Goal: Register for event/course

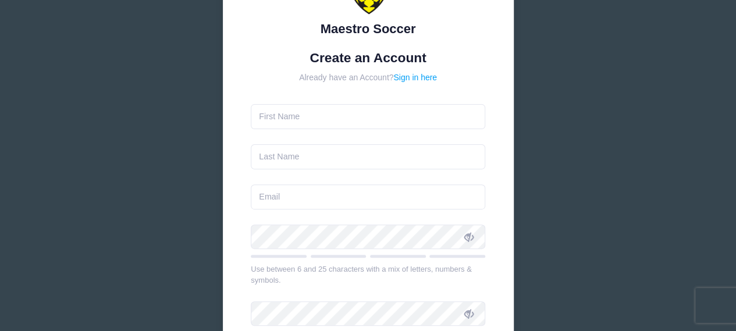
scroll to position [116, 0]
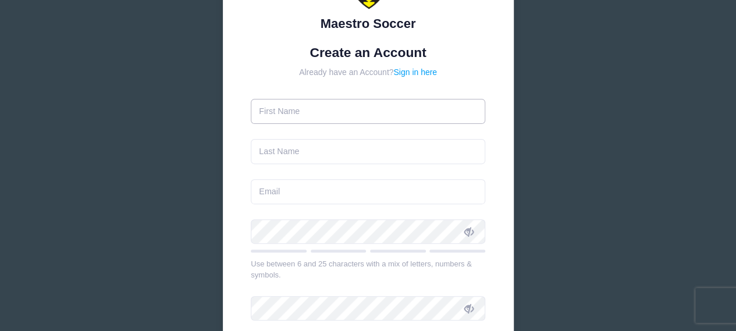
click at [356, 115] on input "text" at bounding box center [368, 111] width 234 height 25
type input "[PERSON_NAME]"
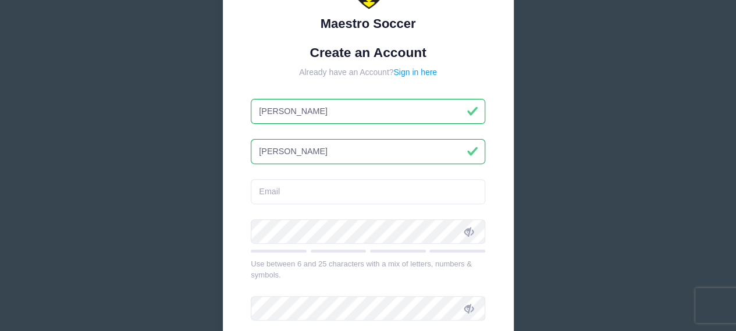
type input "[PERSON_NAME]"
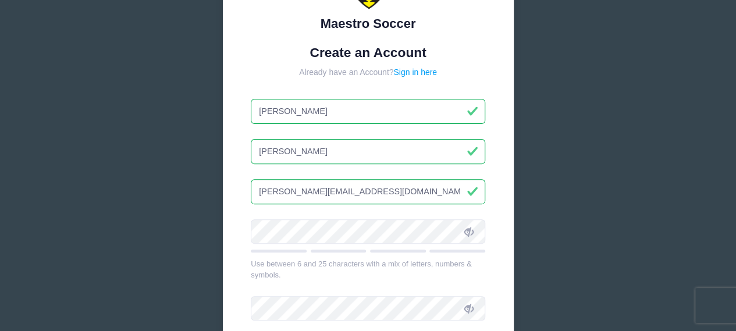
type input "[PERSON_NAME][EMAIL_ADDRESS][DOMAIN_NAME]"
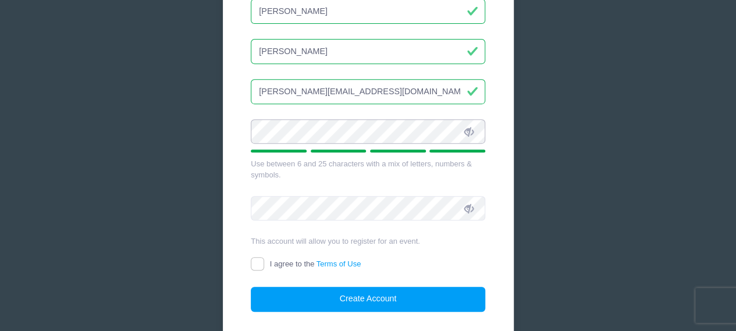
scroll to position [233, 0]
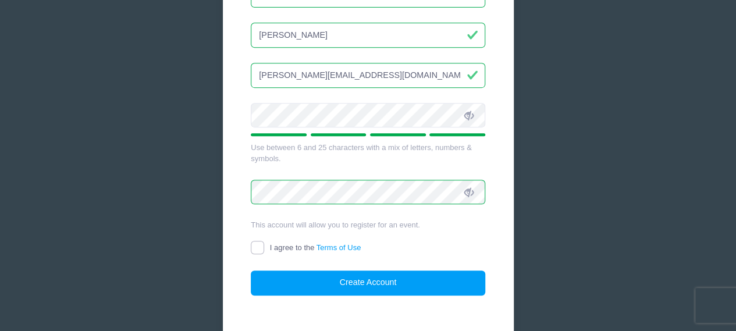
click at [259, 242] on input "I agree to the Terms of Use" at bounding box center [257, 247] width 13 height 13
checkbox input "true"
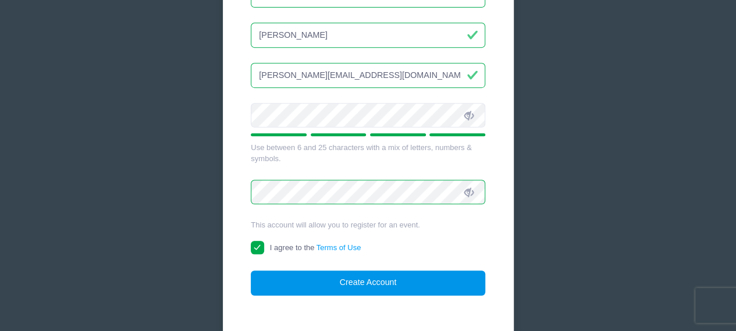
click at [373, 282] on button "Create Account" at bounding box center [368, 282] width 234 height 25
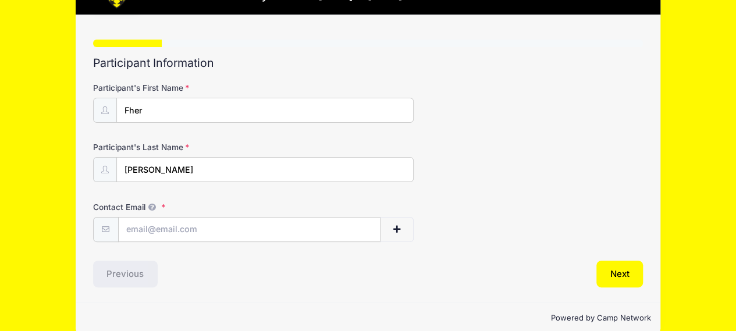
scroll to position [73, 0]
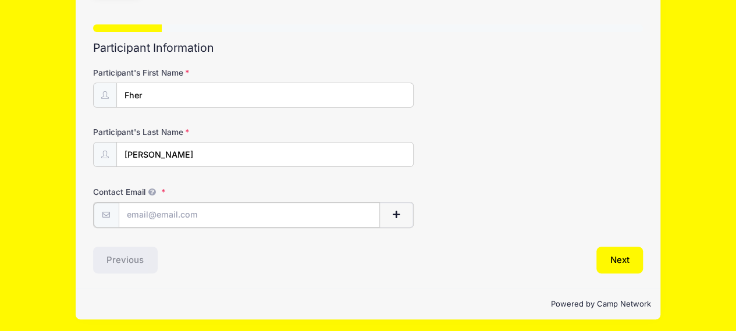
click at [321, 210] on input "Contact Email" at bounding box center [250, 214] width 262 height 25
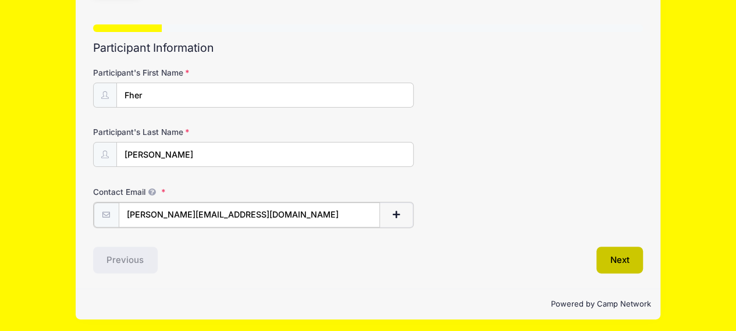
type input "fernando.tek@gmail.com"
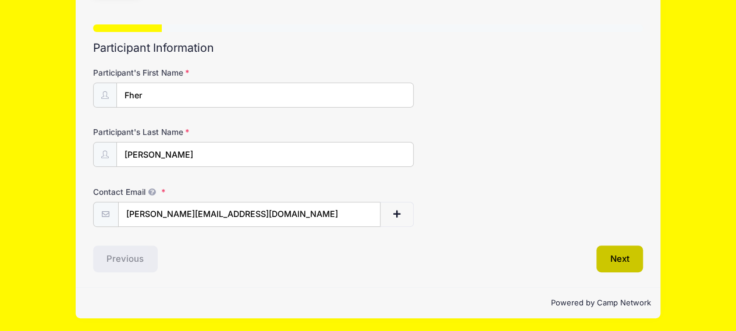
click at [621, 259] on button "Next" at bounding box center [619, 258] width 47 height 27
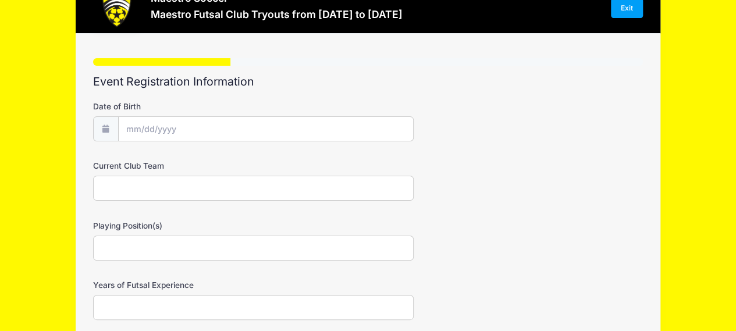
scroll to position [58, 0]
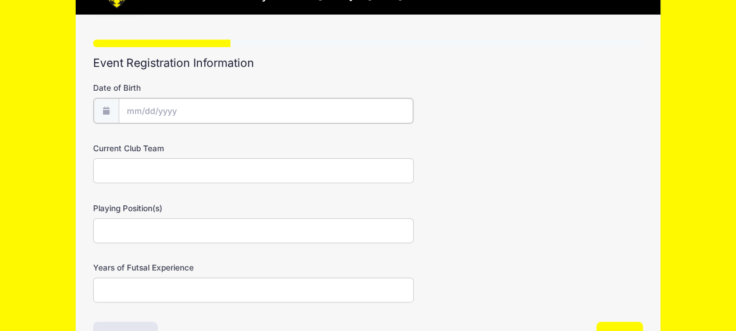
click at [288, 106] on input "Date of Birth" at bounding box center [266, 110] width 294 height 25
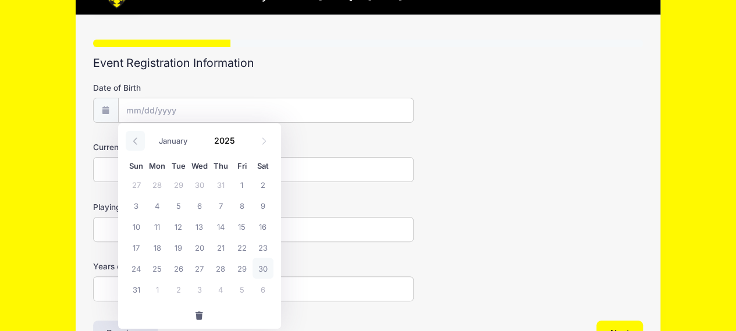
click at [135, 141] on icon at bounding box center [135, 141] width 8 height 8
select select "6"
click at [238, 251] on span "25" at bounding box center [241, 247] width 21 height 21
type input "07/25/2025"
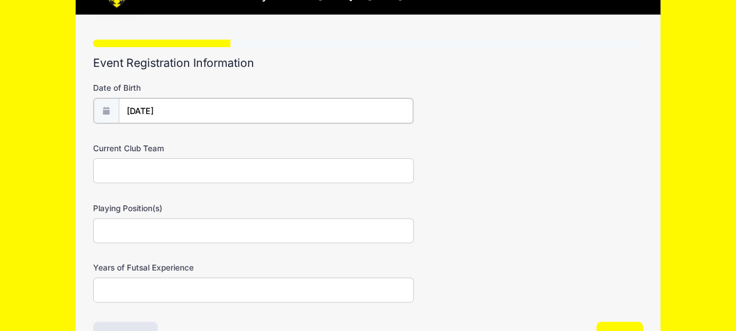
click at [221, 112] on input "07/25/2025" at bounding box center [266, 110] width 294 height 25
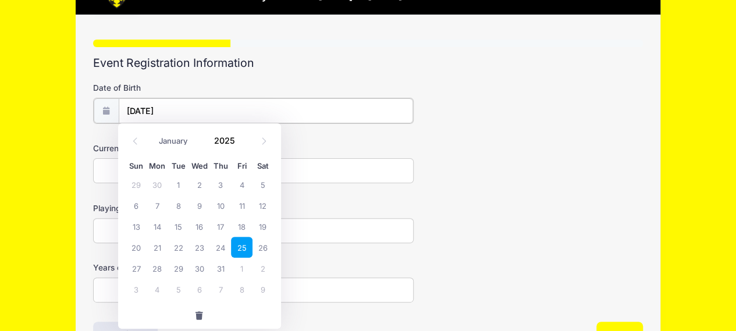
click at [202, 109] on input "07/25/2025" at bounding box center [266, 110] width 294 height 25
click at [240, 142] on span at bounding box center [242, 144] width 8 height 9
click at [240, 144] on span at bounding box center [242, 144] width 8 height 9
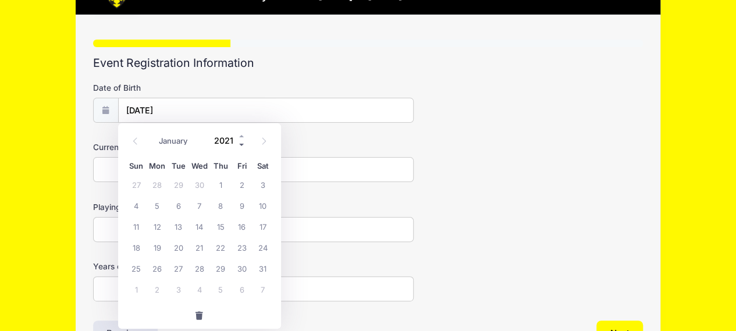
click at [240, 144] on span at bounding box center [242, 144] width 8 height 9
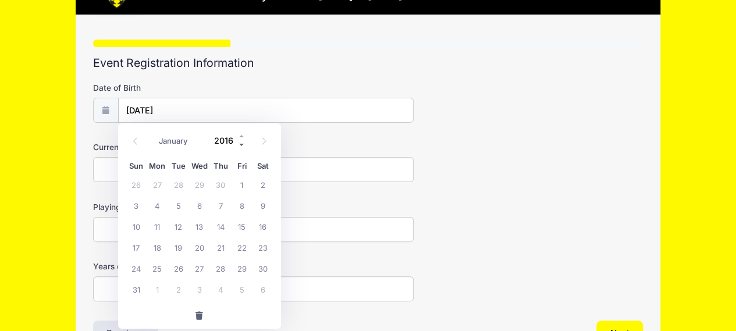
click at [240, 144] on span at bounding box center [242, 144] width 8 height 9
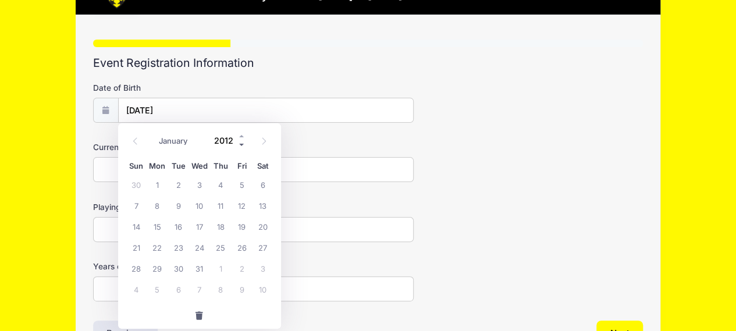
type input "2011"
click at [159, 269] on span "25" at bounding box center [157, 268] width 21 height 21
type input "07/25/2011"
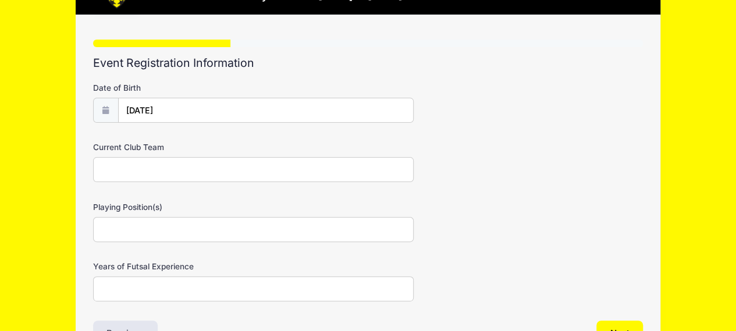
click at [250, 176] on input "Current Club Team" at bounding box center [253, 169] width 321 height 25
type input "Ironbound"
type input "B"
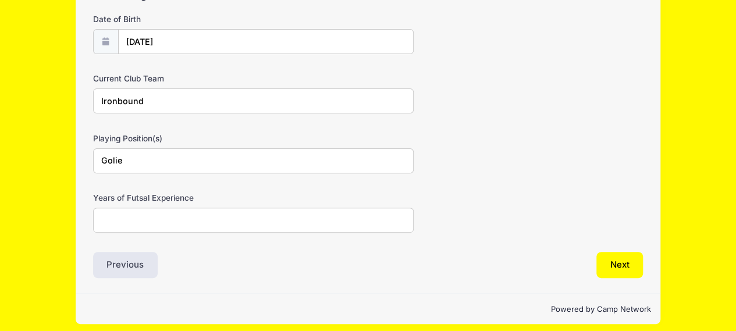
scroll to position [133, 0]
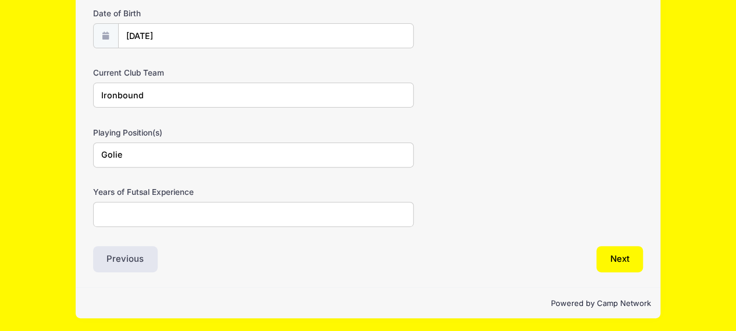
type input "Golie"
click at [192, 208] on input "Years of Futsal Experience" at bounding box center [253, 214] width 321 height 25
type input "y"
type input "4"
type input "I"
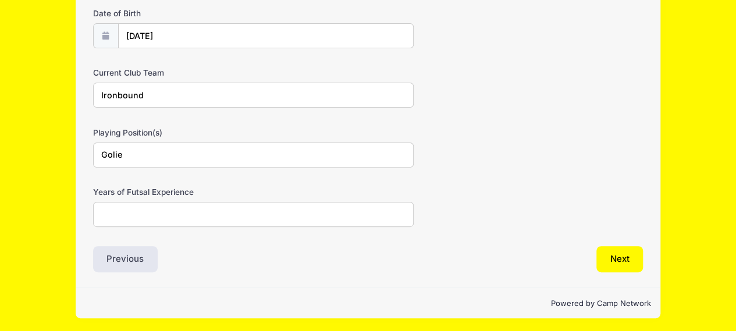
type input "i"
type input "h"
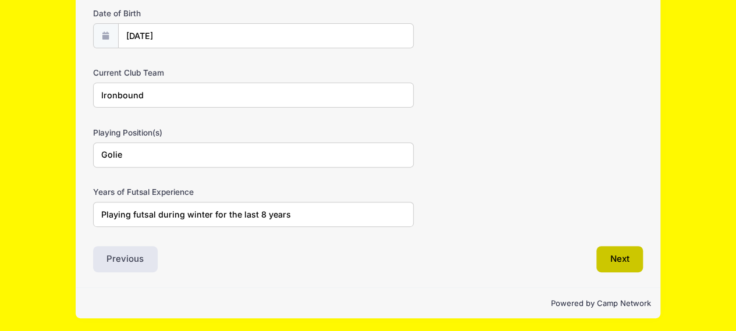
type input "Playing futsal during winter for the last 8 years"
click at [612, 269] on button "Next" at bounding box center [619, 259] width 47 height 27
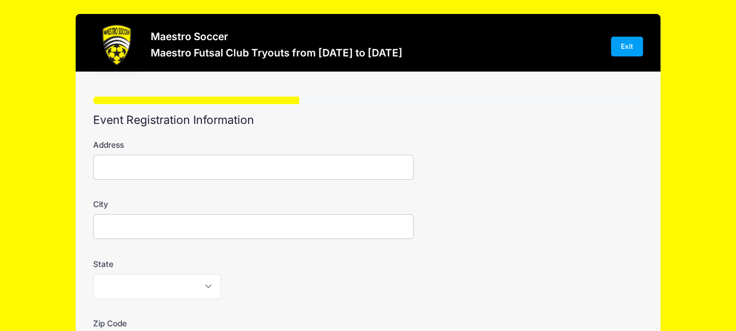
scroll to position [0, 0]
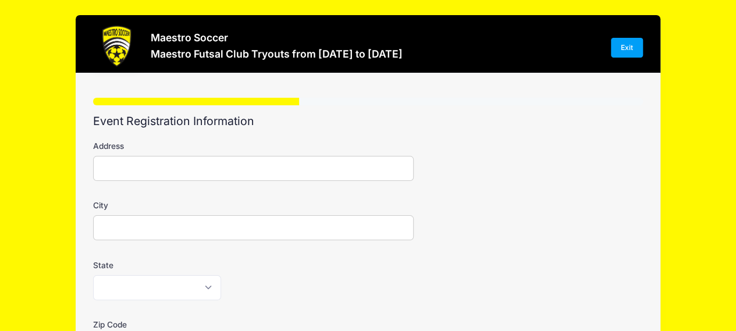
click at [176, 167] on input "Address" at bounding box center [253, 168] width 321 height 25
type input "333 Washington Place"
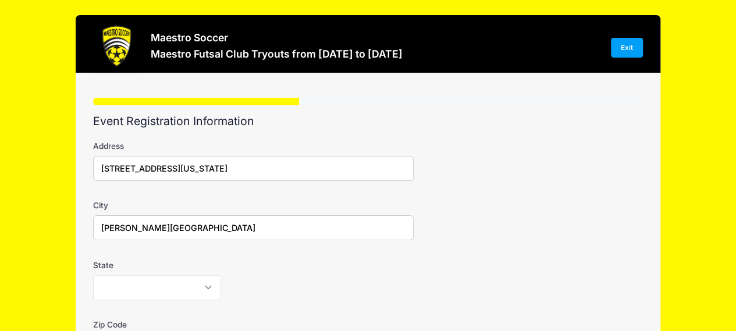
type input "Hasbrouck Heights"
select select "NJ"
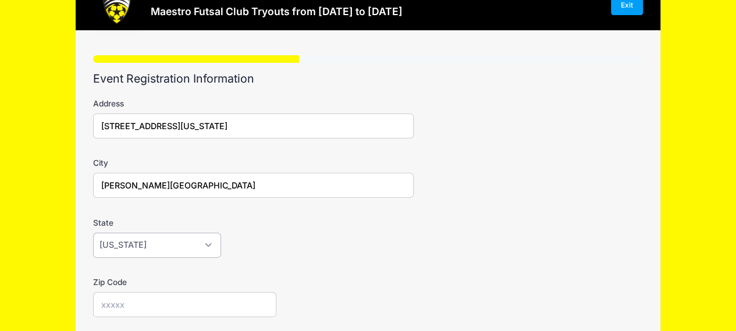
scroll to position [116, 0]
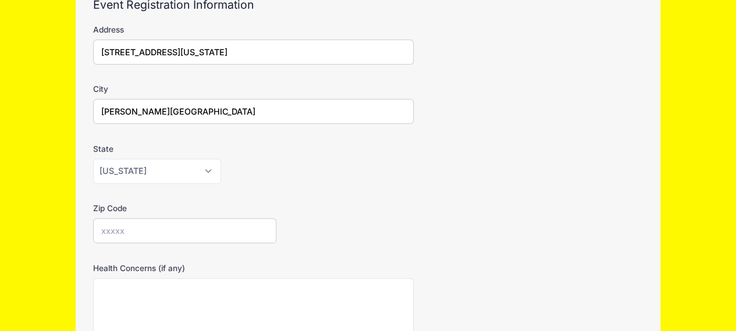
click at [148, 220] on input "Zip Code" at bounding box center [184, 230] width 183 height 25
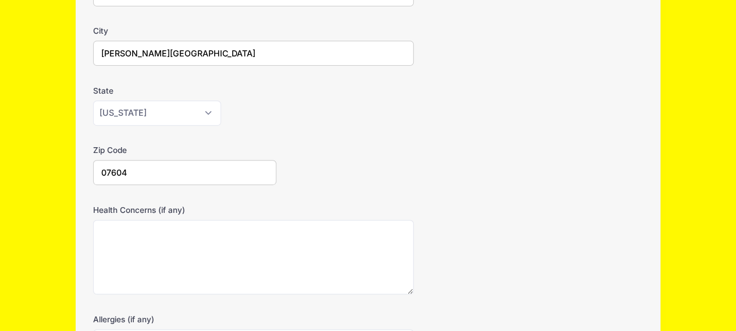
type input "07604"
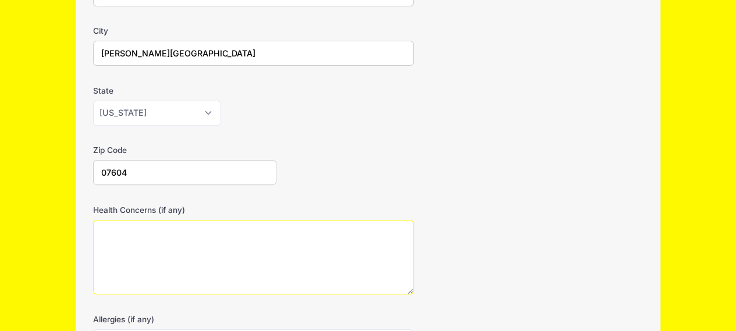
click at [172, 233] on textarea "Health Concerns (if any)" at bounding box center [253, 257] width 321 height 75
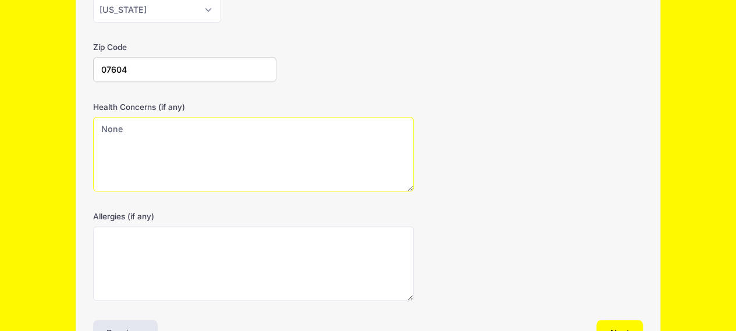
scroll to position [351, 0]
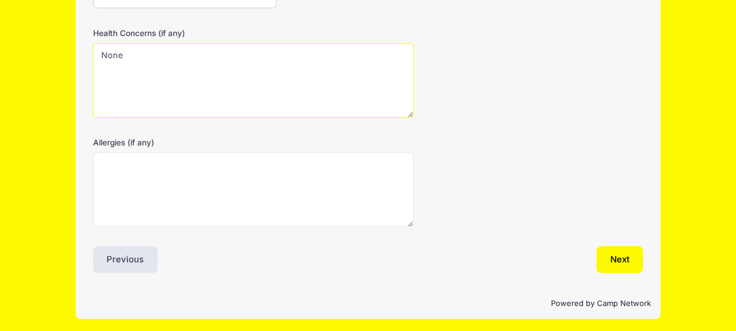
type textarea "None"
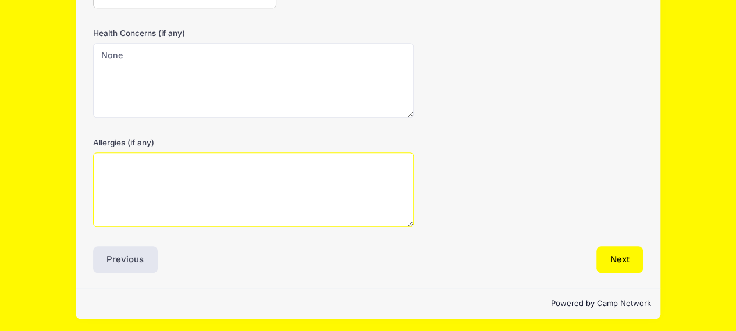
click at [178, 204] on textarea "Allergies (if any)" at bounding box center [253, 189] width 321 height 75
type textarea "None"
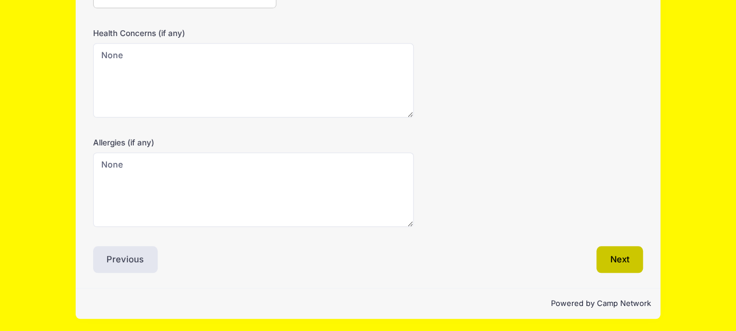
click at [624, 250] on button "Next" at bounding box center [619, 259] width 47 height 27
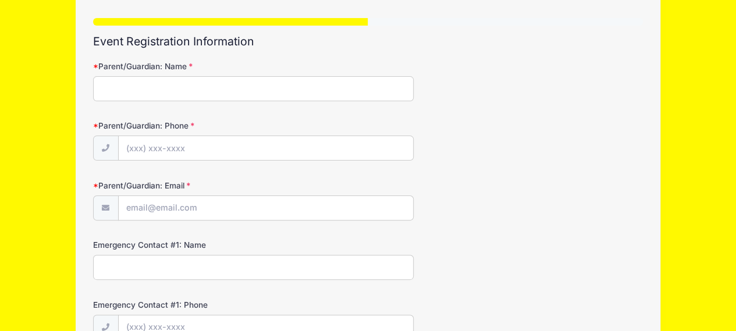
scroll to position [22, 0]
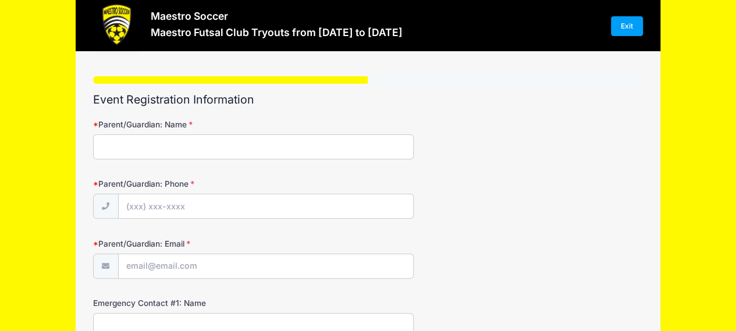
click at [188, 145] on input "Parent/Guardian: Name" at bounding box center [253, 146] width 321 height 25
type input "Fernando Rubiano"
type input "(201) 446-1993"
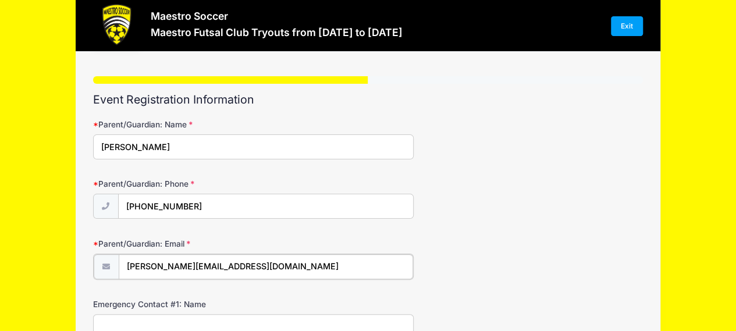
type input "fernando.tek@gmail.com"
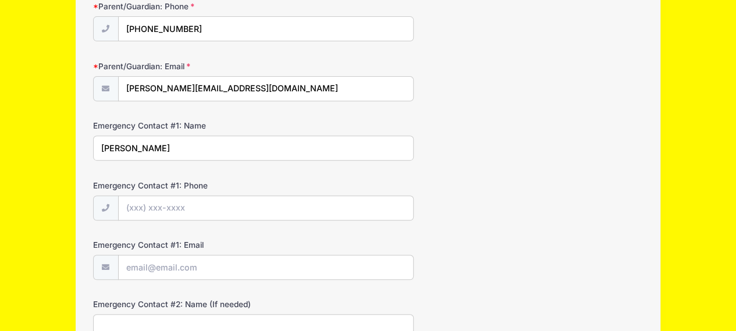
scroll to position [201, 0]
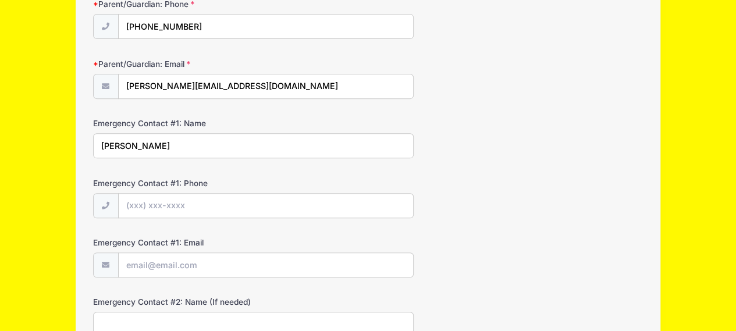
type input "Rocio Martinez"
click at [205, 203] on input "Emergency Contact #1: Phone" at bounding box center [266, 206] width 294 height 25
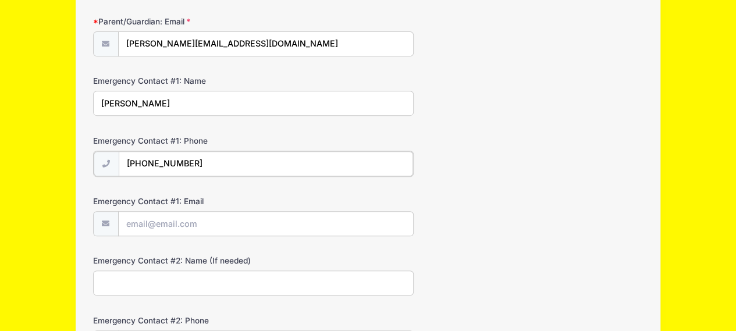
scroll to position [259, 0]
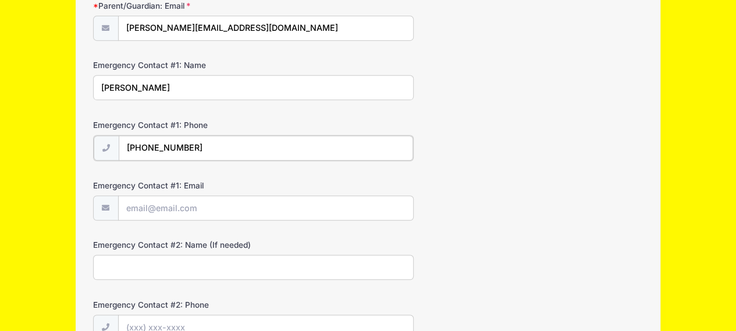
type input "(973) 903-5366"
click at [202, 199] on input "Emergency Contact #1: Email" at bounding box center [266, 207] width 294 height 25
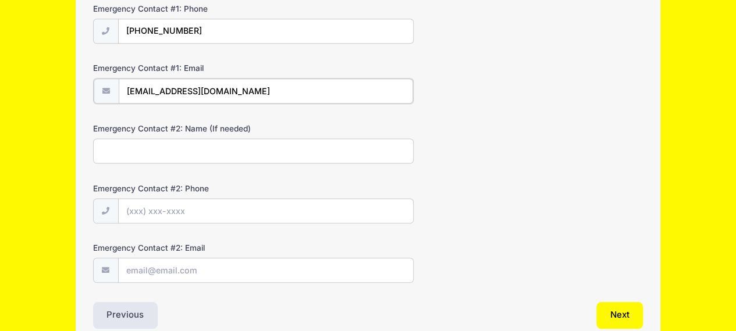
scroll to position [429, 0]
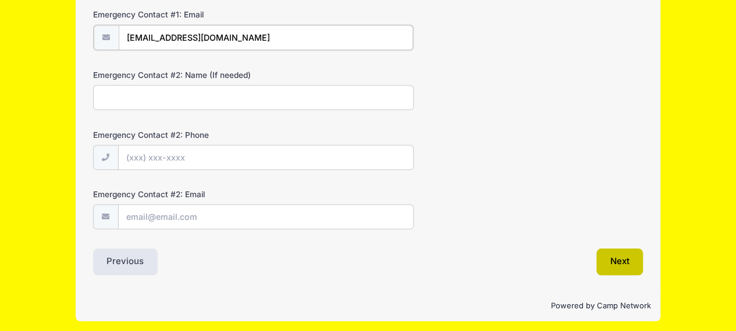
type input "rociomartinez72@gmail.com"
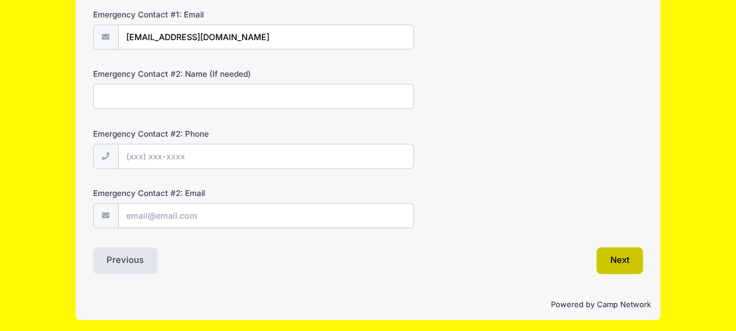
scroll to position [429, 0]
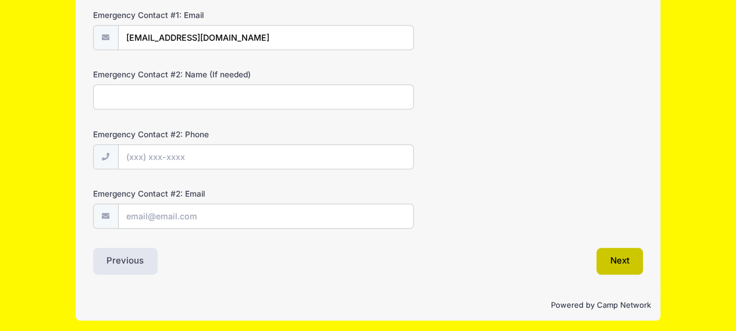
click at [627, 262] on button "Next" at bounding box center [619, 261] width 47 height 27
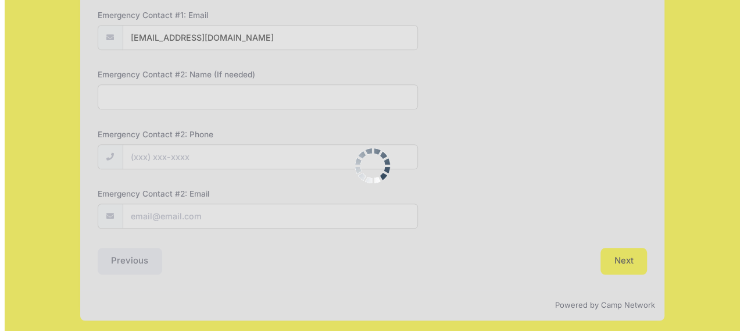
scroll to position [0, 0]
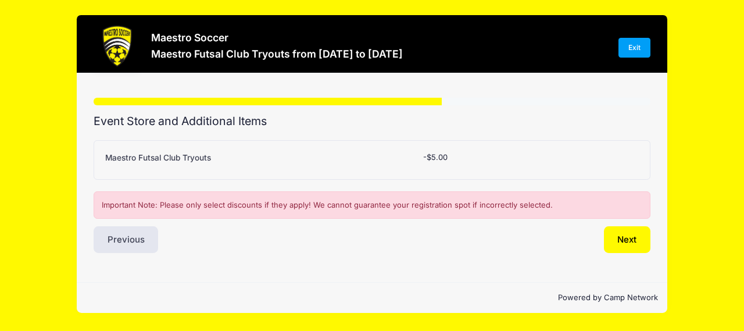
click at [288, 155] on div "Maestro Futsal Club Tryouts" at bounding box center [258, 160] width 317 height 16
click at [455, 163] on div "Please Select Yes (-$5.00) No -$5.00" at bounding box center [486, 160] width 136 height 16
click at [181, 159] on label "Maestro Futsal Club Tryouts" at bounding box center [158, 158] width 106 height 12
click at [0, 0] on select "Please Select Yes (-$5.00) No" at bounding box center [0, 0] width 0 height 0
click at [616, 233] on button "Next" at bounding box center [627, 239] width 47 height 27
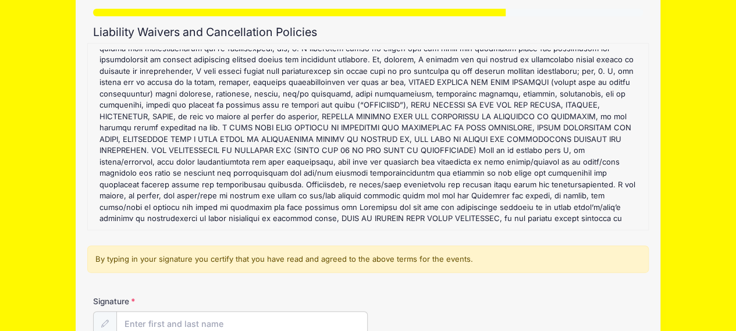
scroll to position [214, 0]
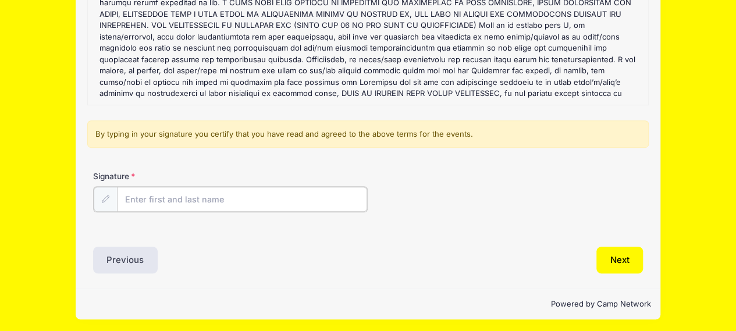
click at [179, 194] on input "Signature" at bounding box center [242, 199] width 251 height 25
type input "Fernando Rubiano"
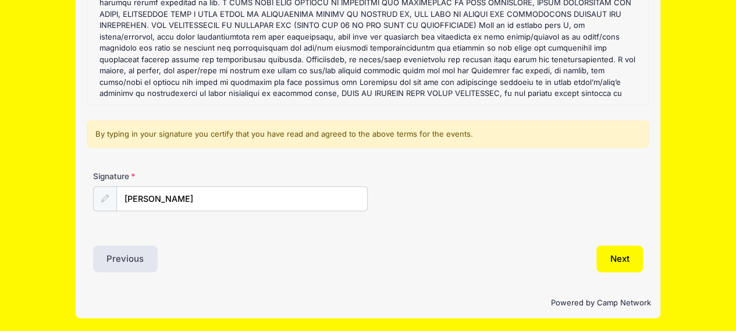
click at [400, 248] on div "Next" at bounding box center [508, 258] width 281 height 27
click at [608, 258] on button "Next" at bounding box center [619, 258] width 47 height 27
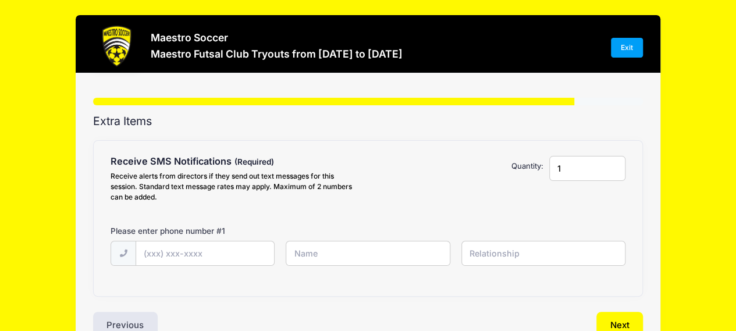
scroll to position [67, 0]
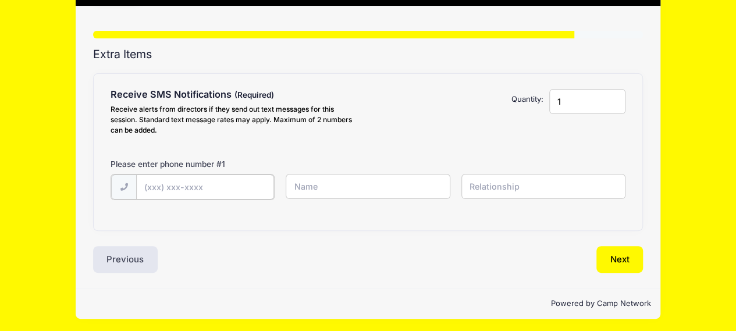
click at [244, 184] on input "text" at bounding box center [205, 186] width 138 height 25
type input "(201) 446-1993"
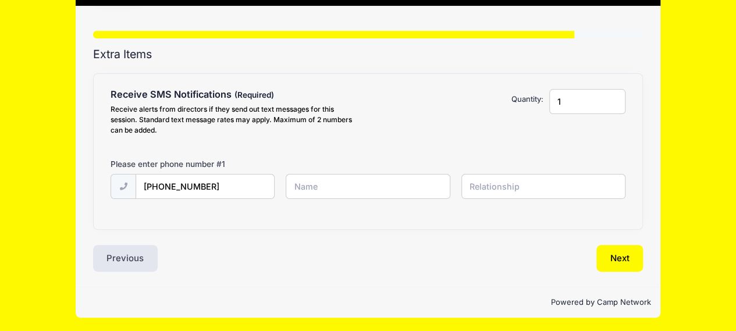
click at [324, 187] on input "text" at bounding box center [368, 186] width 164 height 25
type input "Fernando"
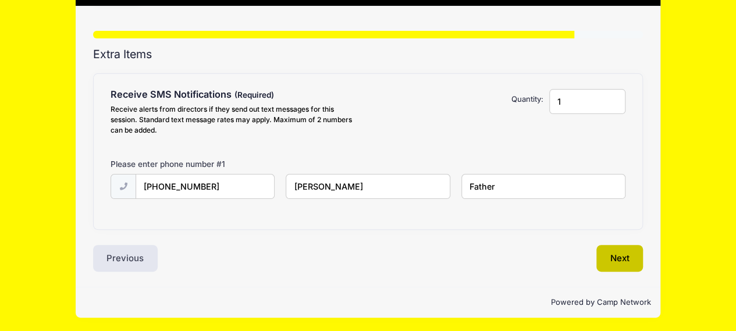
type input "Father"
click at [620, 261] on button "Next" at bounding box center [619, 258] width 47 height 27
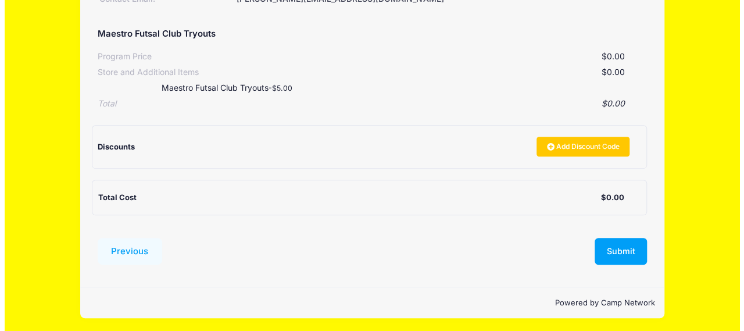
scroll to position [201, 0]
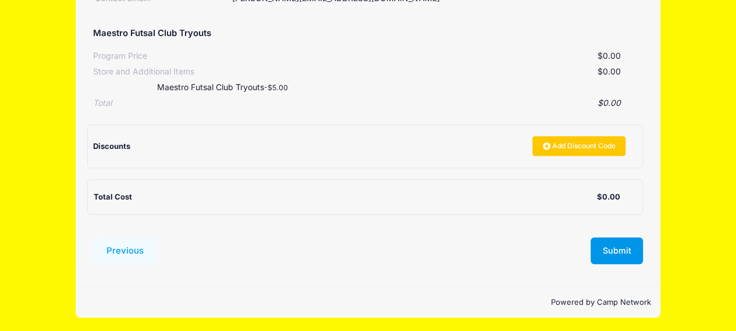
click at [622, 250] on button "Submit" at bounding box center [616, 250] width 52 height 27
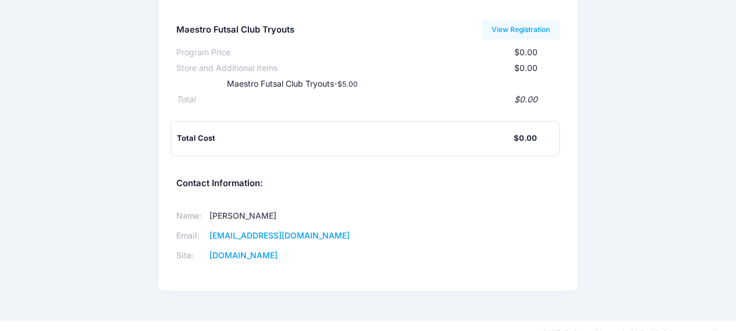
scroll to position [169, 0]
